Goal: Check status: Check status

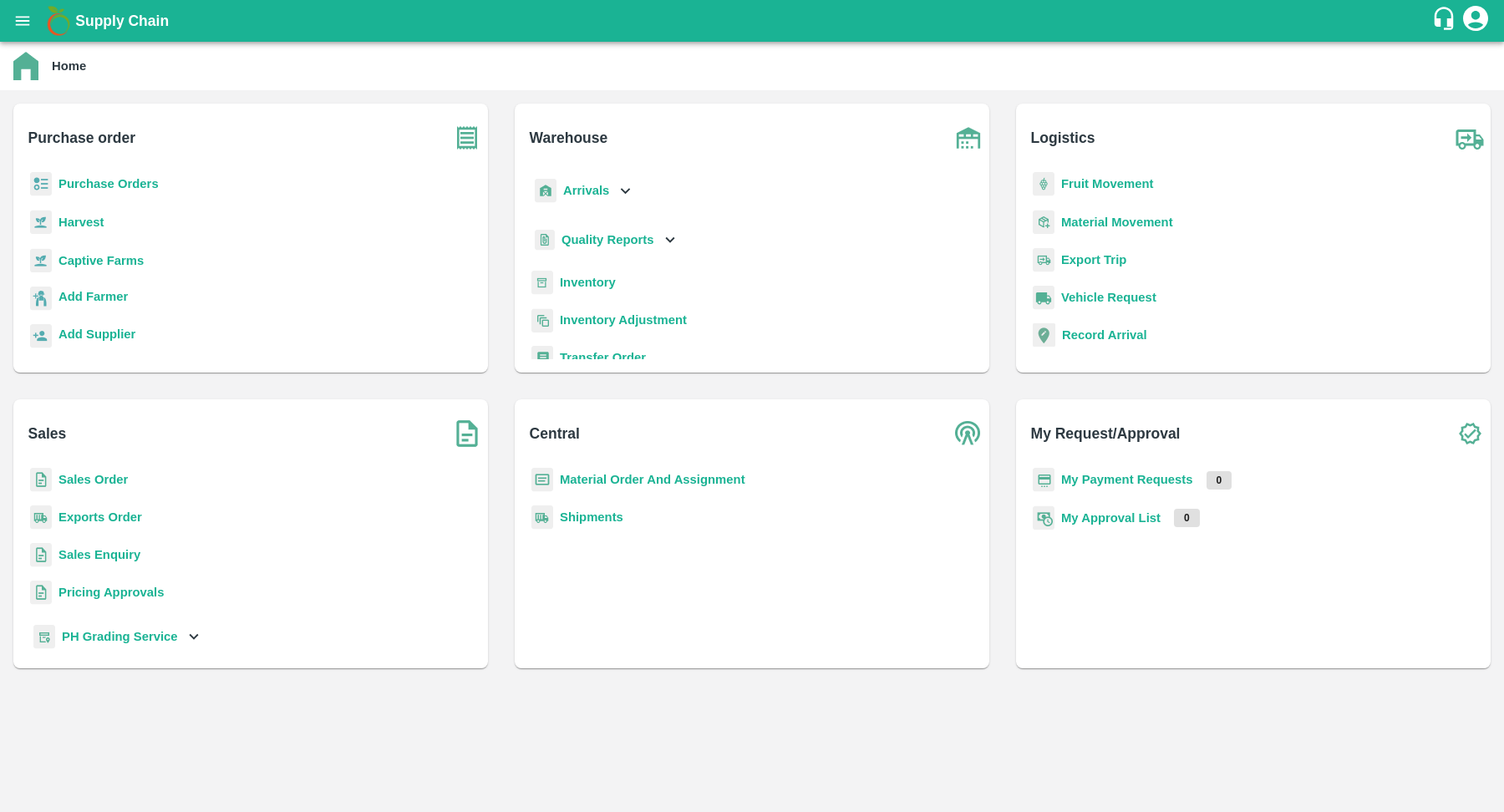
click at [144, 187] on b "Purchase Orders" at bounding box center [108, 184] width 100 height 14
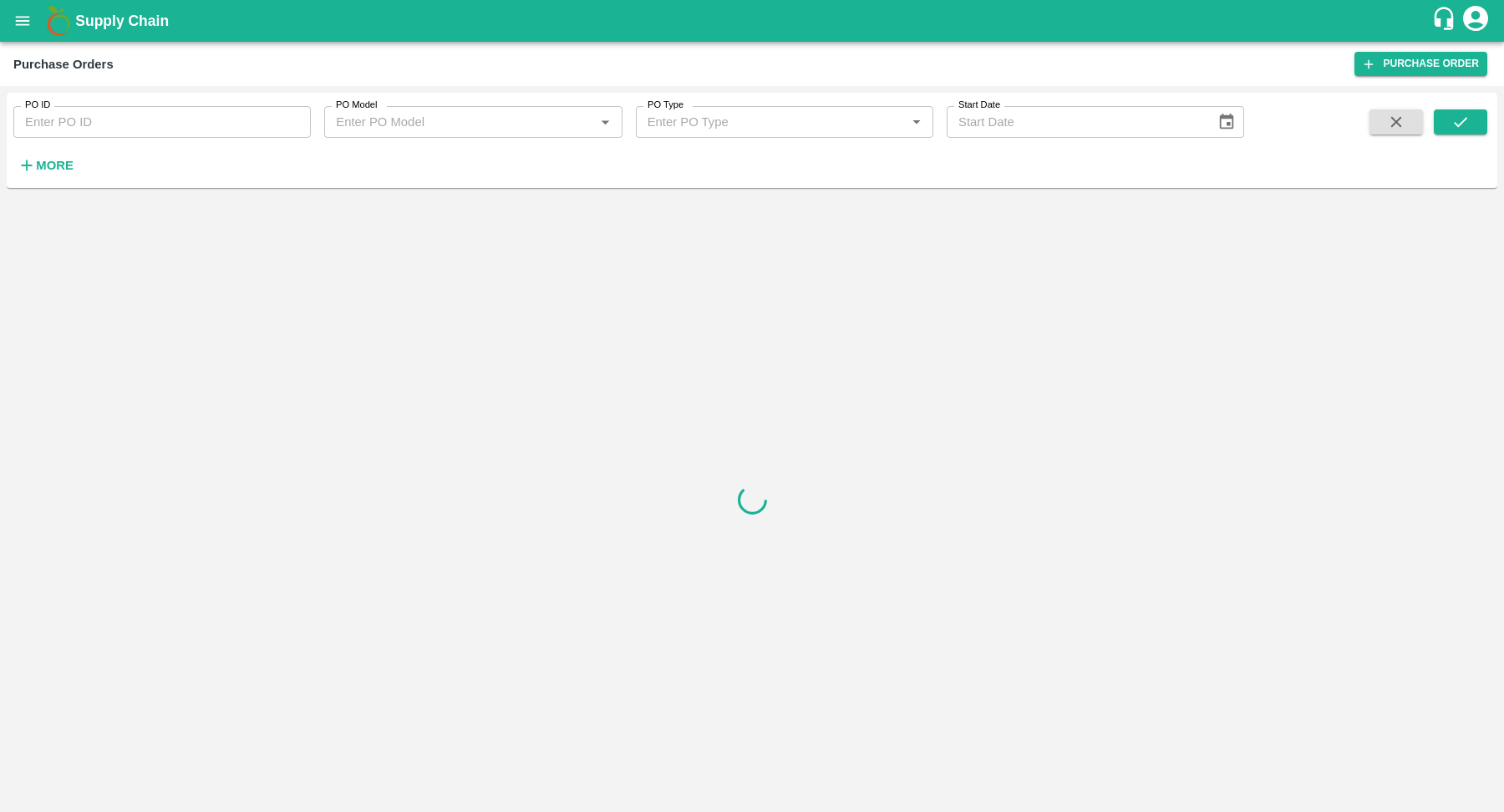
click at [176, 111] on input "PO ID" at bounding box center [162, 122] width 297 height 32
paste input "127610.0"
click at [1467, 122] on icon "submit" at bounding box center [1459, 122] width 18 height 18
click at [220, 121] on input "127610" at bounding box center [162, 122] width 297 height 32
type input "127610"
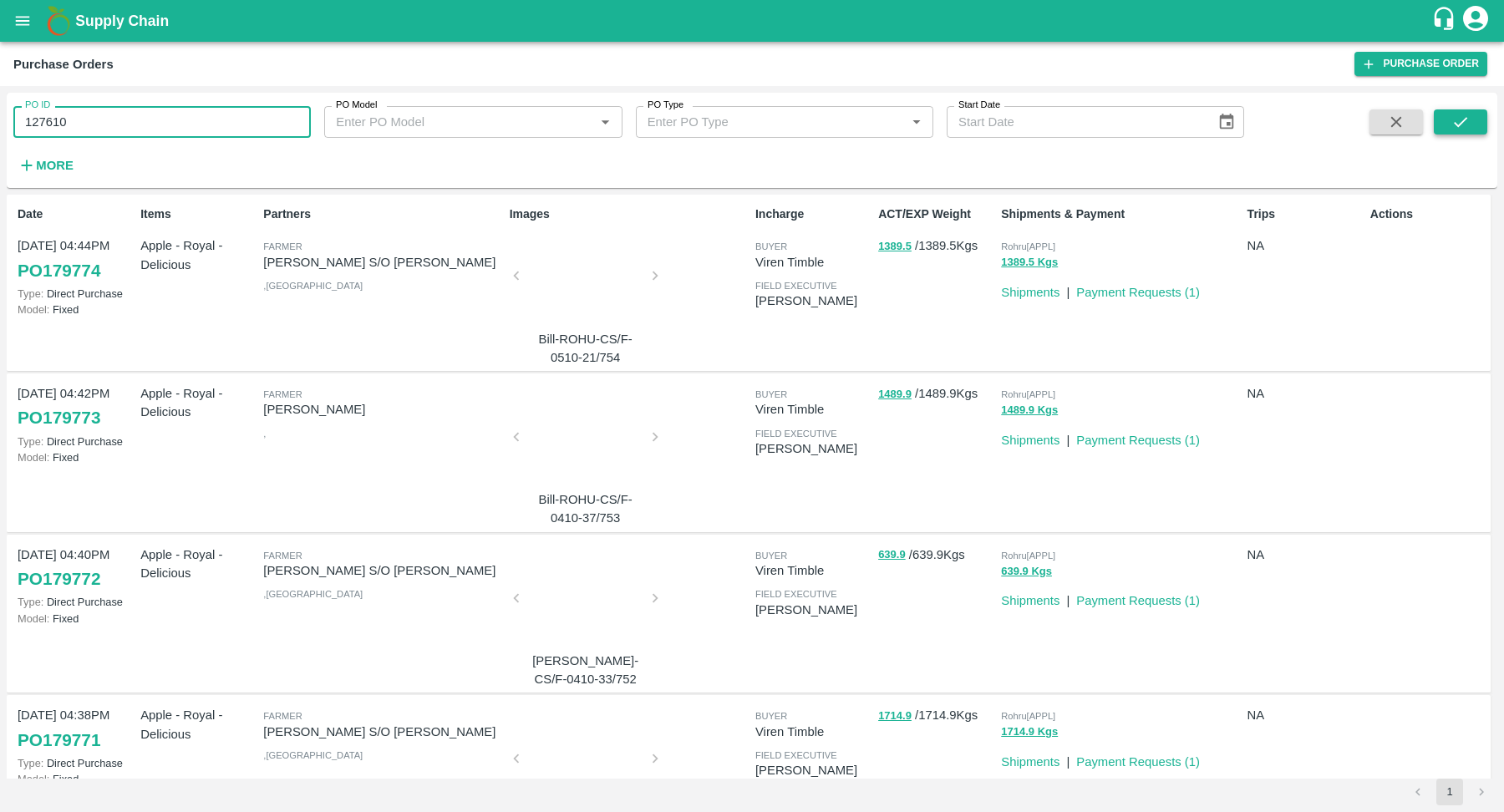
click at [1454, 122] on icon "submit" at bounding box center [1460, 122] width 14 height 10
click at [1455, 127] on icon "submit" at bounding box center [1459, 122] width 18 height 18
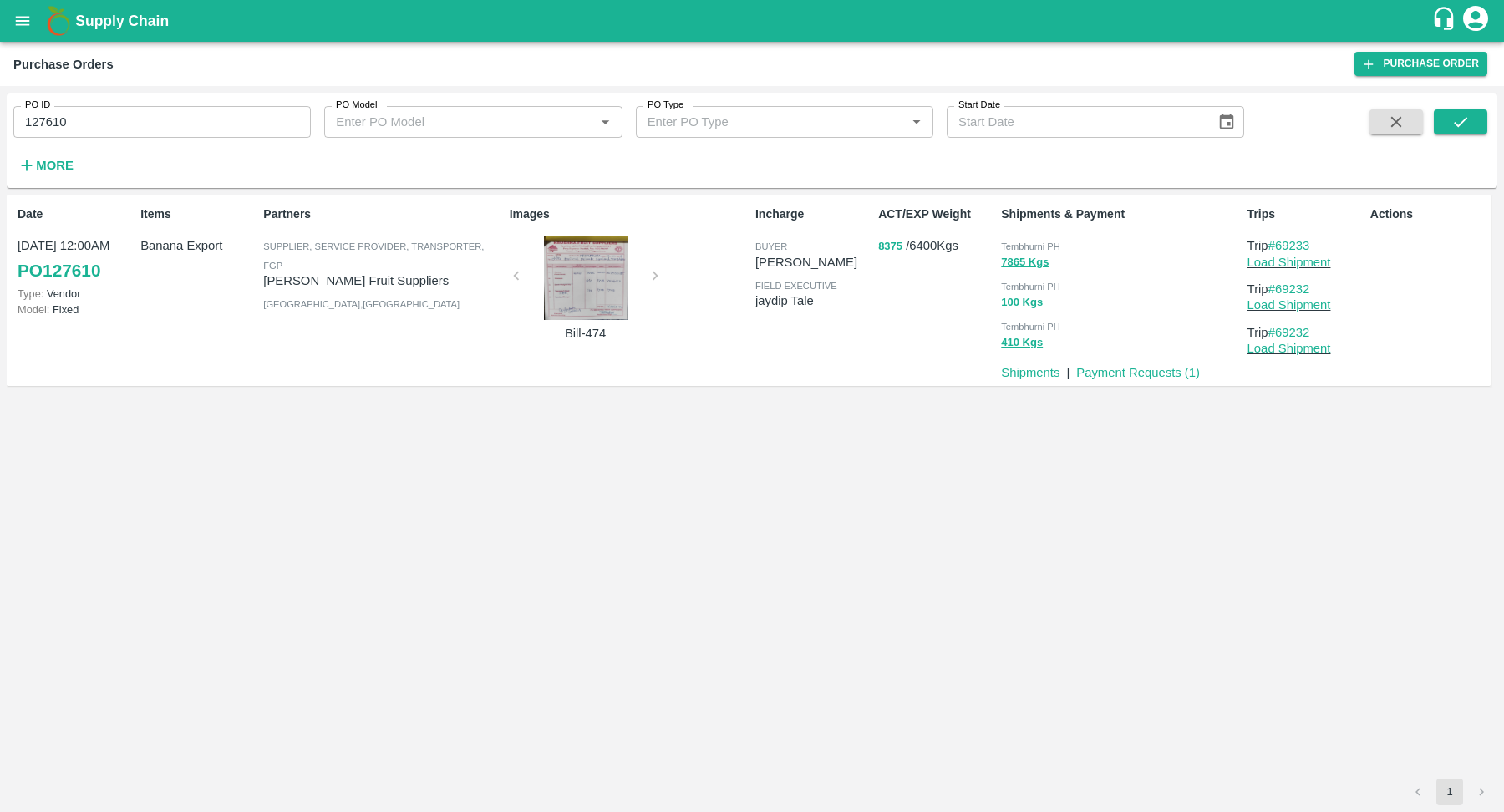
click at [813, 315] on div "Incharge buyer Ajit Otari field executive jaydip Tale" at bounding box center [809, 289] width 122 height 182
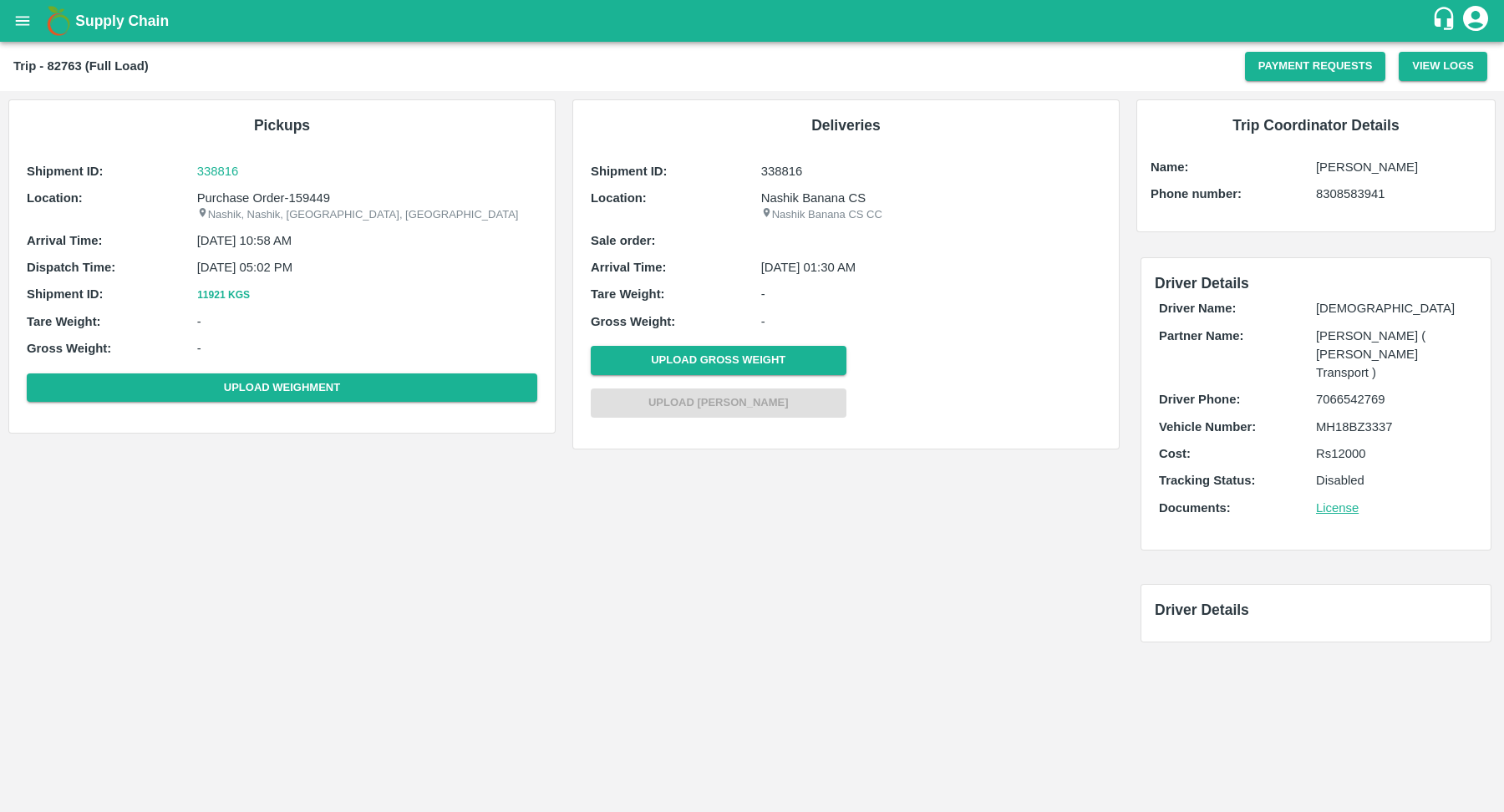
click at [823, 264] on p "[DATE] 01:30 AM" at bounding box center [930, 267] width 340 height 18
click at [227, 293] on button "11921 Kgs" at bounding box center [223, 295] width 53 height 17
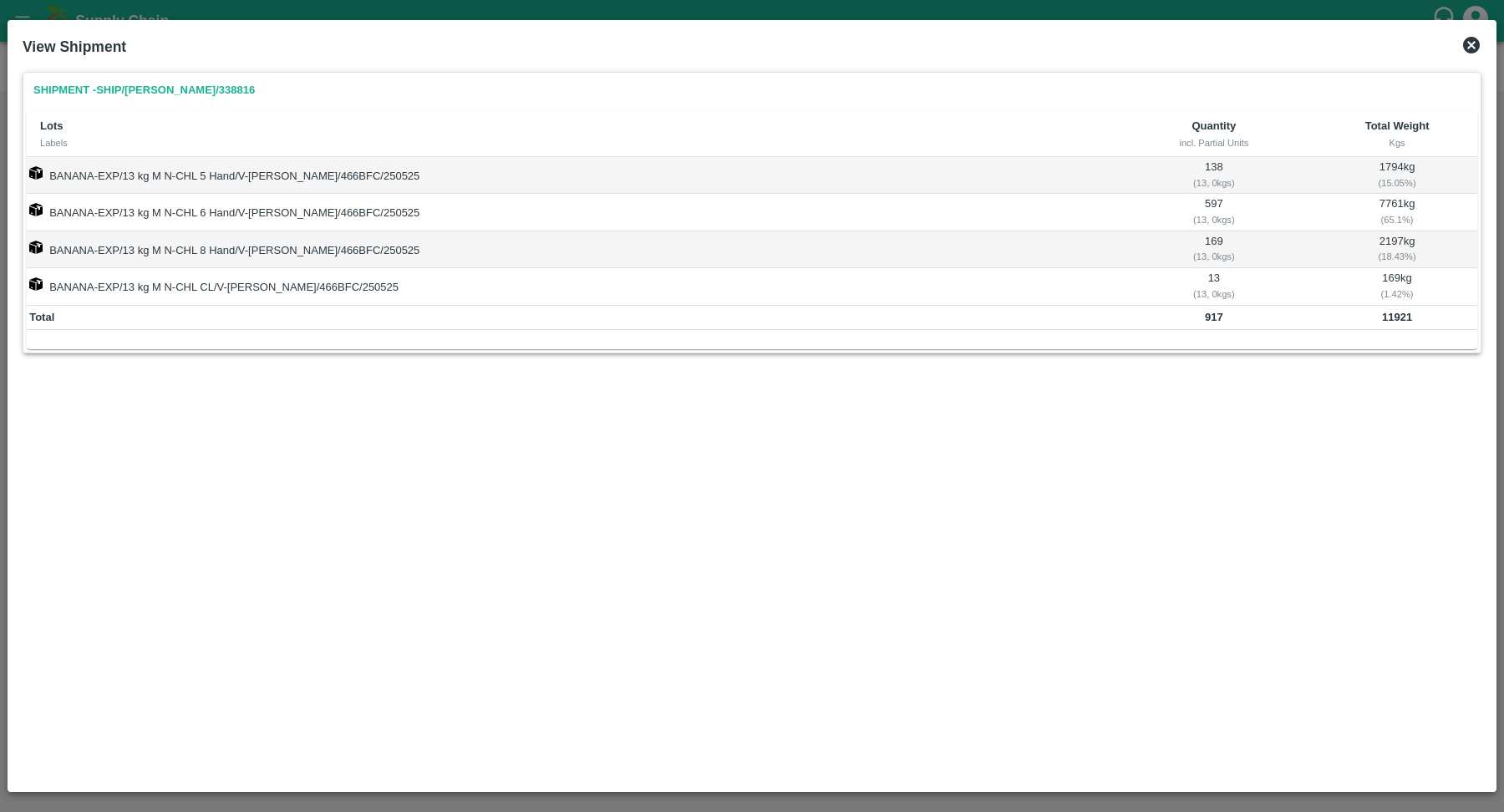
click at [1469, 49] on icon at bounding box center [1471, 44] width 20 height 20
